Goal: Information Seeking & Learning: Learn about a topic

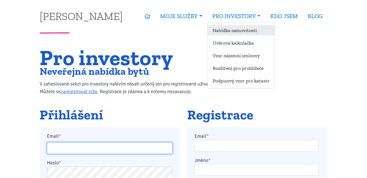
type input "[EMAIL_ADDRESS][PERSON_NAME][DOMAIN_NAME]"
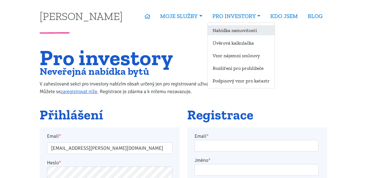
click at [234, 32] on link "Nabídka nemovitostí" at bounding box center [241, 30] width 67 height 10
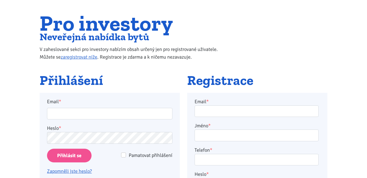
scroll to position [82, 0]
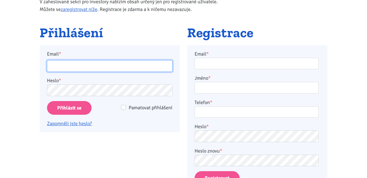
type input "[EMAIL_ADDRESS][PERSON_NAME][DOMAIN_NAME]"
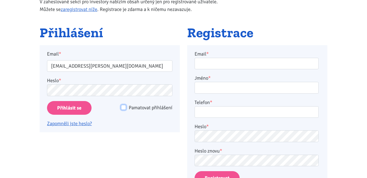
drag, startPoint x: 125, startPoint y: 108, endPoint x: 120, endPoint y: 108, distance: 4.7
click at [125, 108] on input "Pamatovat přihlášení" at bounding box center [123, 107] width 5 height 5
checkbox input "true"
click at [83, 109] on input "Přihlásit se" at bounding box center [69, 108] width 45 height 14
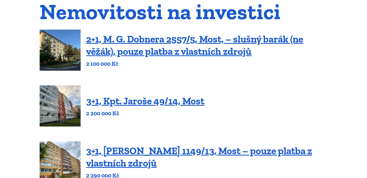
scroll to position [55, 0]
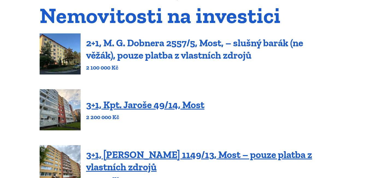
drag, startPoint x: 201, startPoint y: 54, endPoint x: 204, endPoint y: 51, distance: 4.3
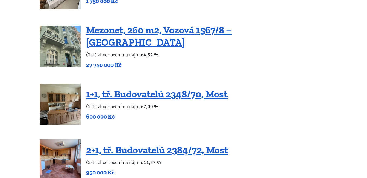
scroll to position [0, 0]
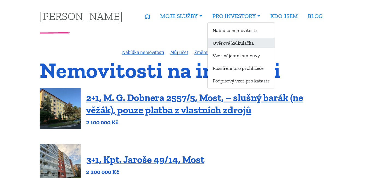
click at [252, 46] on link "Úvěrová kalkulačka" at bounding box center [241, 43] width 67 height 10
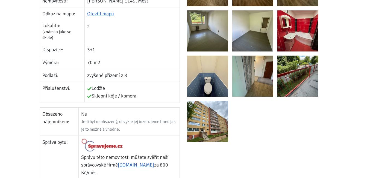
scroll to position [191, 0]
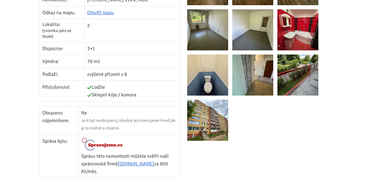
click at [218, 126] on img at bounding box center [207, 119] width 41 height 41
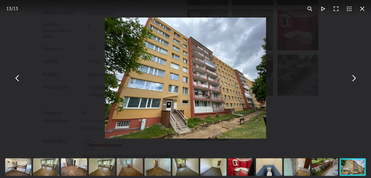
click at [18, 81] on button "You can close this modal content with the ESC key" at bounding box center [17, 77] width 13 height 13
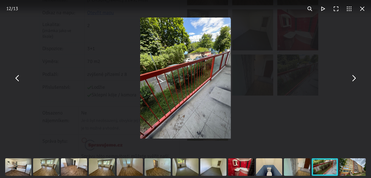
click at [19, 81] on button "You can close this modal content with the ESC key" at bounding box center [17, 77] width 13 height 13
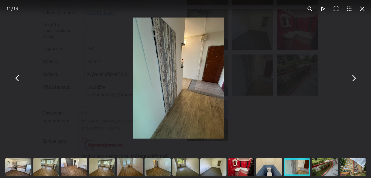
click at [19, 81] on button "You can close this modal content with the ESC key" at bounding box center [17, 77] width 13 height 13
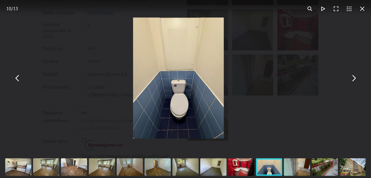
click at [19, 81] on button "You can close this modal content with the ESC key" at bounding box center [17, 77] width 13 height 13
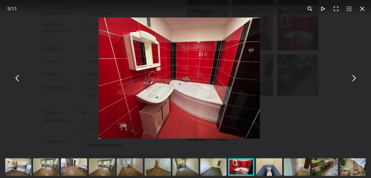
click at [19, 81] on button "You can close this modal content with the ESC key" at bounding box center [17, 77] width 13 height 13
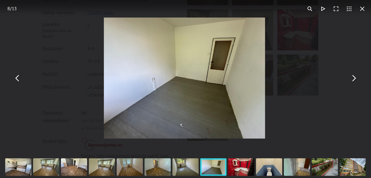
click at [19, 81] on button "You can close this modal content with the ESC key" at bounding box center [17, 77] width 13 height 13
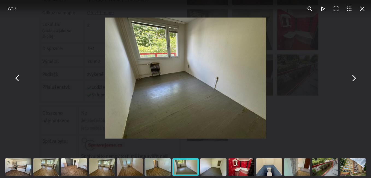
click at [18, 81] on button "You can close this modal content with the ESC key" at bounding box center [17, 77] width 13 height 13
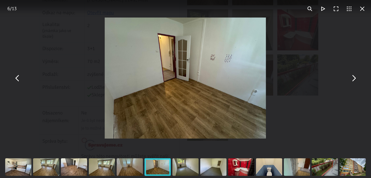
click at [18, 81] on button "You can close this modal content with the ESC key" at bounding box center [17, 77] width 13 height 13
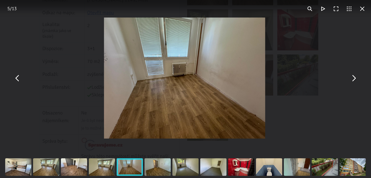
click at [17, 81] on button "You can close this modal content with the ESC key" at bounding box center [17, 77] width 13 height 13
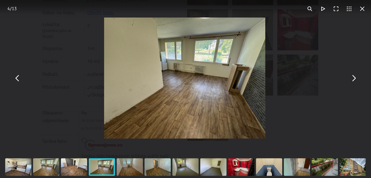
click at [17, 82] on button "You can close this modal content with the ESC key" at bounding box center [17, 77] width 13 height 13
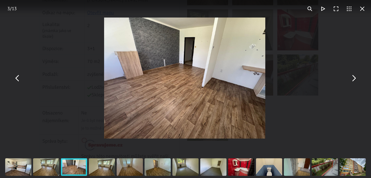
click at [17, 82] on button "You can close this modal content with the ESC key" at bounding box center [17, 77] width 13 height 13
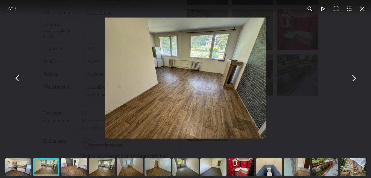
click at [17, 82] on button "You can close this modal content with the ESC key" at bounding box center [17, 77] width 13 height 13
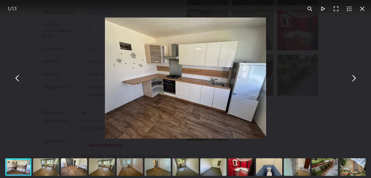
click at [16, 82] on button "You can close this modal content with the ESC key" at bounding box center [17, 77] width 13 height 13
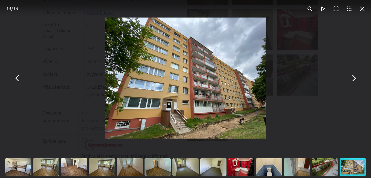
click at [364, 8] on button "You can close this modal content with the ESC key" at bounding box center [362, 8] width 13 height 13
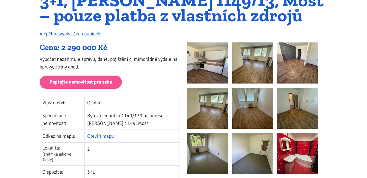
scroll to position [55, 0]
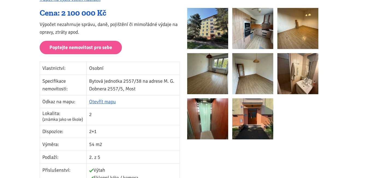
scroll to position [137, 0]
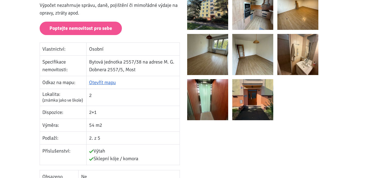
click at [263, 105] on img at bounding box center [252, 99] width 41 height 41
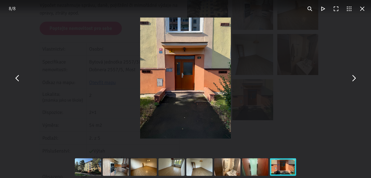
click at [19, 77] on button "You can close this modal content with the ESC key" at bounding box center [17, 77] width 13 height 13
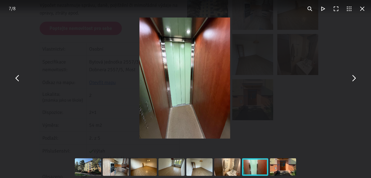
click at [19, 77] on button "You can close this modal content with the ESC key" at bounding box center [17, 77] width 13 height 13
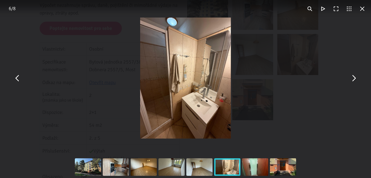
click at [19, 77] on button "You can close this modal content with the ESC key" at bounding box center [17, 77] width 13 height 13
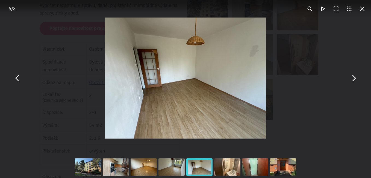
click at [19, 77] on button "You can close this modal content with the ESC key" at bounding box center [17, 77] width 13 height 13
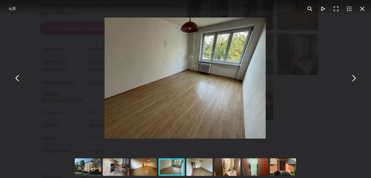
click at [19, 77] on button "You can close this modal content with the ESC key" at bounding box center [17, 77] width 13 height 13
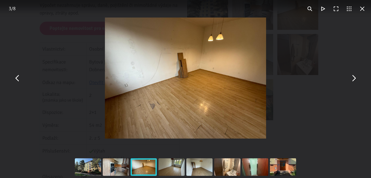
click at [19, 77] on button "You can close this modal content with the ESC key" at bounding box center [17, 77] width 13 height 13
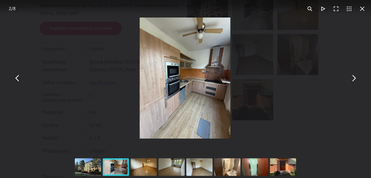
click at [19, 77] on button "You can close this modal content with the ESC key" at bounding box center [17, 77] width 13 height 13
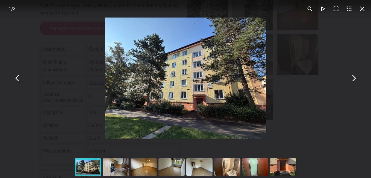
click at [363, 8] on button "You can close this modal content with the ESC key" at bounding box center [362, 8] width 13 height 13
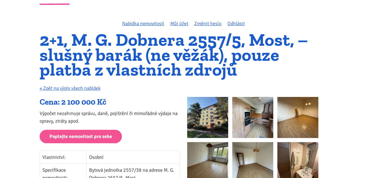
scroll to position [27, 0]
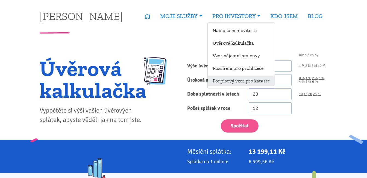
click at [244, 81] on link "Podpisový vzor pro katastr" at bounding box center [241, 80] width 67 height 10
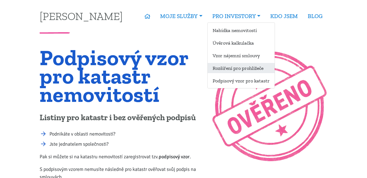
click at [243, 69] on link "Rozšíření pro prohlížeče" at bounding box center [241, 68] width 67 height 10
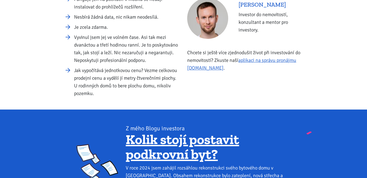
scroll to position [191, 0]
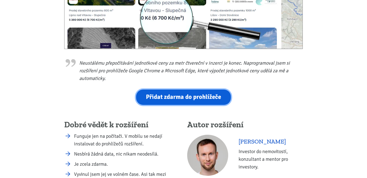
click at [199, 97] on link "Přidat zdarma do prohlížeče" at bounding box center [183, 96] width 95 height 15
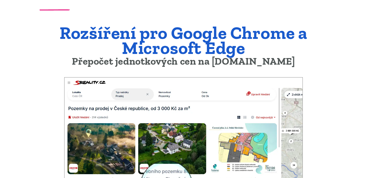
scroll to position [0, 0]
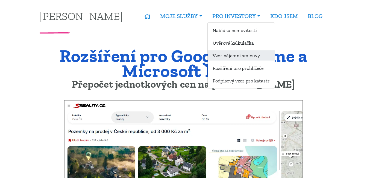
click at [249, 56] on link "Vzor nájemní smlouvy" at bounding box center [241, 55] width 67 height 10
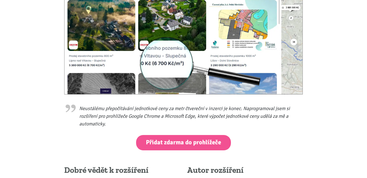
scroll to position [219, 0]
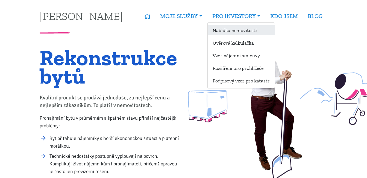
click at [242, 32] on link "Nabídka nemovitostí" at bounding box center [241, 30] width 67 height 10
